Goal: Task Accomplishment & Management: Manage account settings

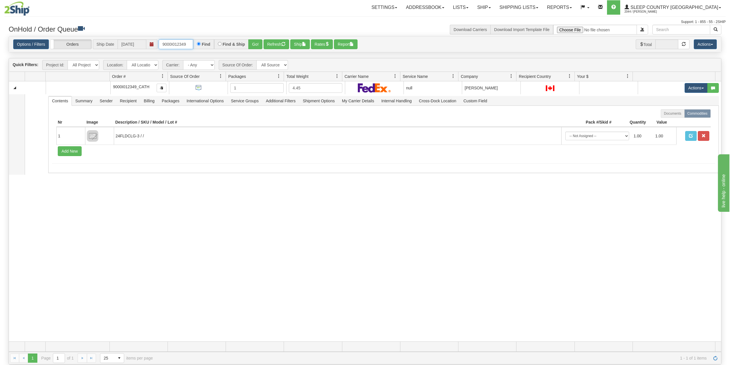
click at [184, 45] on input "9000I012349" at bounding box center [176, 44] width 34 height 10
click at [182, 45] on input "9000I012349" at bounding box center [176, 44] width 34 height 10
paste input "9000I012349"
click at [181, 43] on input "9000I01239000I01234949" at bounding box center [176, 44] width 34 height 10
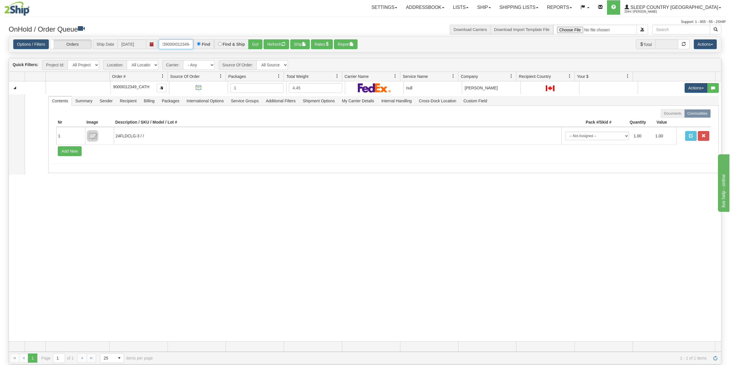
click at [181, 43] on input "9000I01239000I01234949" at bounding box center [176, 44] width 34 height 10
paste input "text"
type input "9000I012349"
click at [253, 43] on button "Go!" at bounding box center [255, 44] width 14 height 10
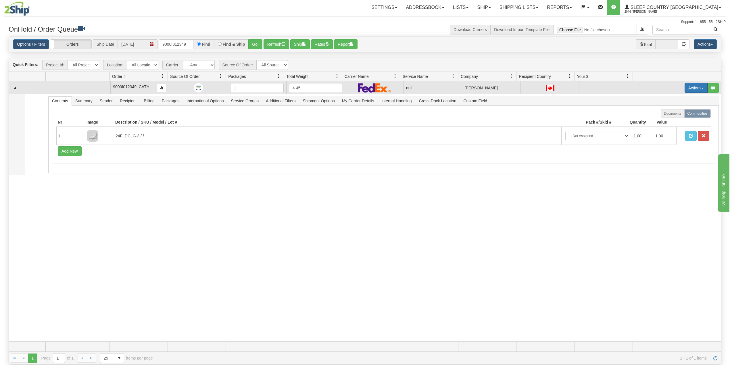
click at [688, 90] on button "Actions" at bounding box center [696, 88] width 23 height 10
click at [666, 130] on span "Delete" at bounding box center [672, 128] width 16 height 5
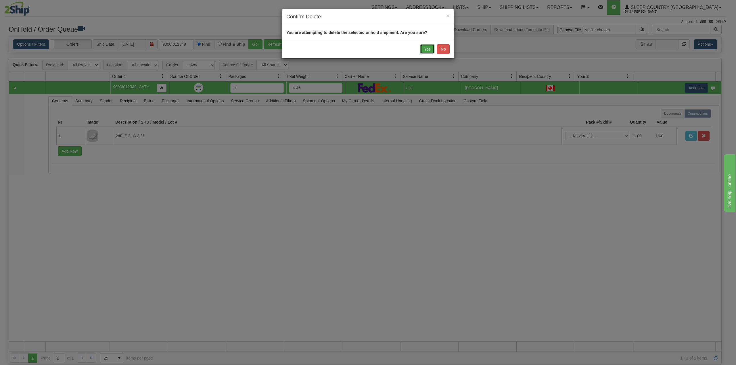
click at [427, 50] on button "Yes" at bounding box center [427, 49] width 14 height 10
